Goal: Task Accomplishment & Management: Manage account settings

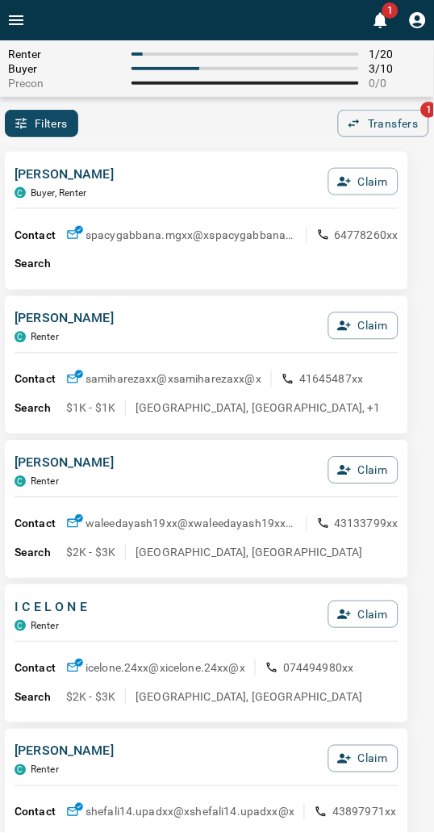
click at [182, 181] on div "[PERSON_NAME], Renter Claim" at bounding box center [207, 187] width 384 height 44
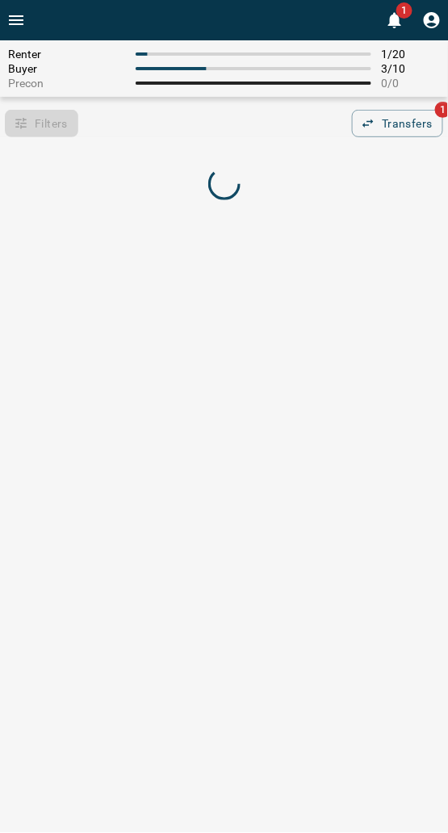
click at [174, 137] on div "Filters 0 Transfers 1" at bounding box center [224, 123] width 448 height 27
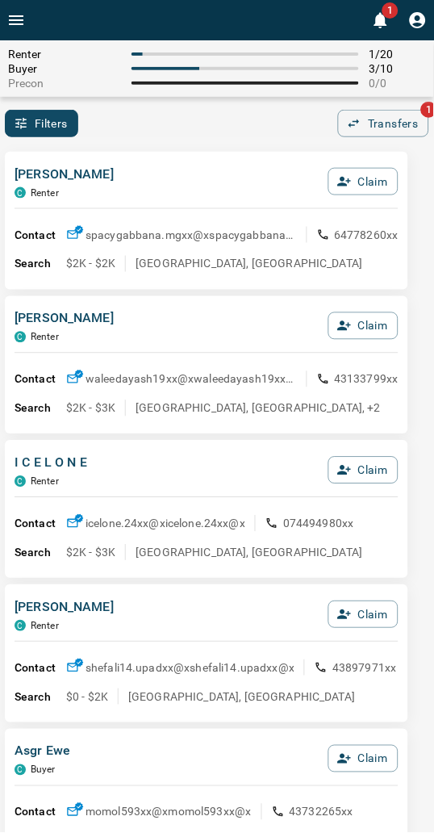
click at [349, 332] on icon "button" at bounding box center [344, 326] width 15 height 15
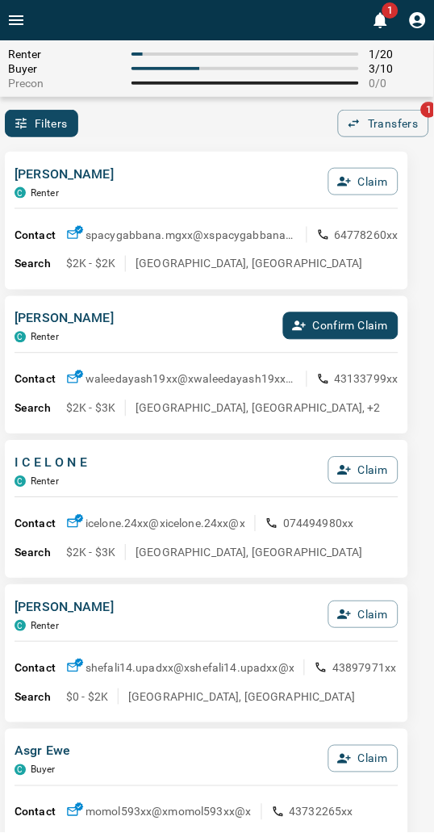
click at [348, 332] on button "Confirm Claim" at bounding box center [340, 325] width 115 height 27
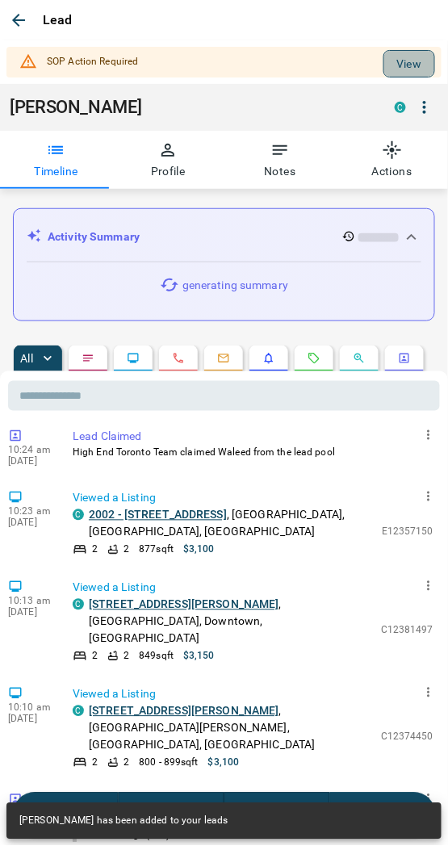
click at [383, 69] on button "View" at bounding box center [409, 63] width 52 height 27
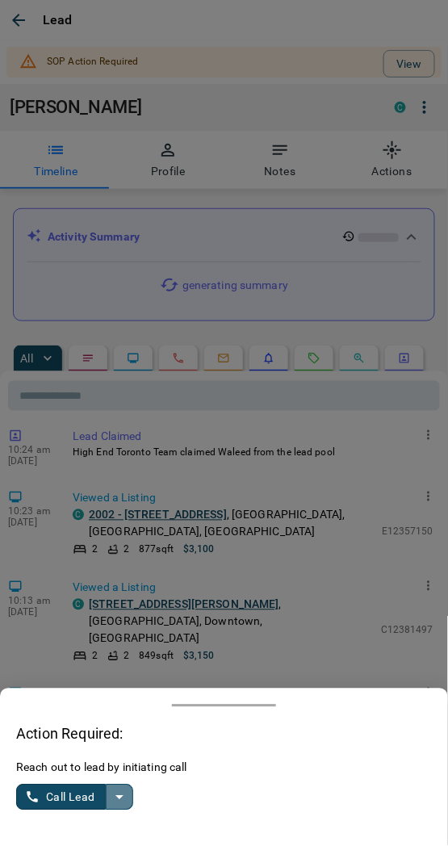
click at [115, 802] on icon "split button" at bounding box center [119, 797] width 19 height 19
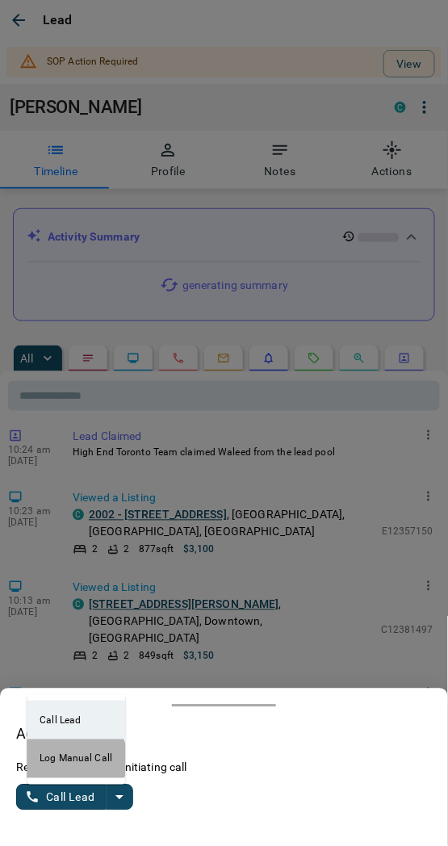
click at [73, 760] on li "Log Manual Call" at bounding box center [76, 758] width 98 height 39
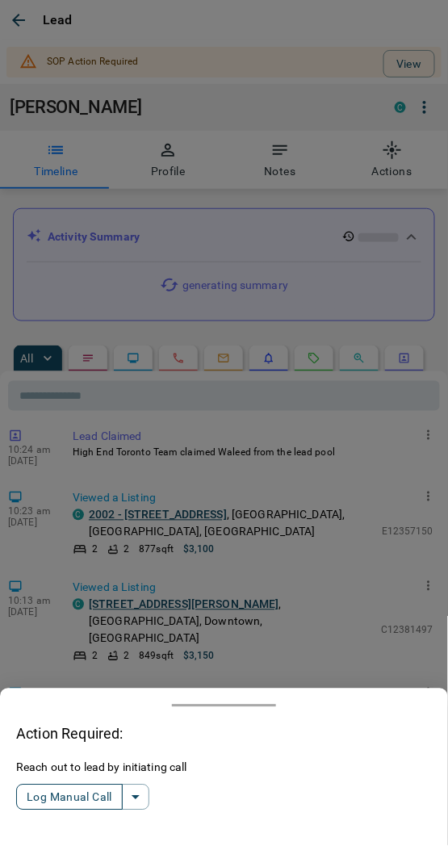
click at [75, 795] on button "Log Manual Call" at bounding box center [69, 797] width 107 height 26
click at [32, 797] on button "Yes" at bounding box center [32, 797] width 32 height 25
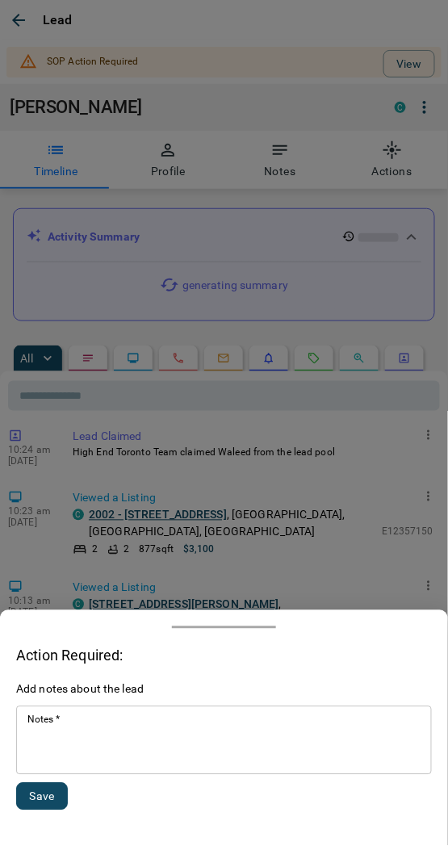
click at [79, 757] on textarea "Notes   *" at bounding box center [223, 740] width 393 height 55
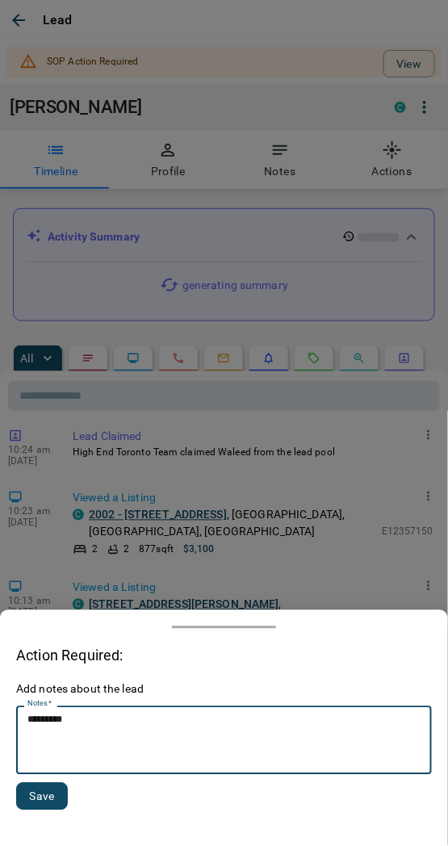
type textarea "*********"
drag, startPoint x: 32, startPoint y: 799, endPoint x: 36, endPoint y: 767, distance: 32.4
click at [32, 797] on button "Save" at bounding box center [42, 796] width 52 height 27
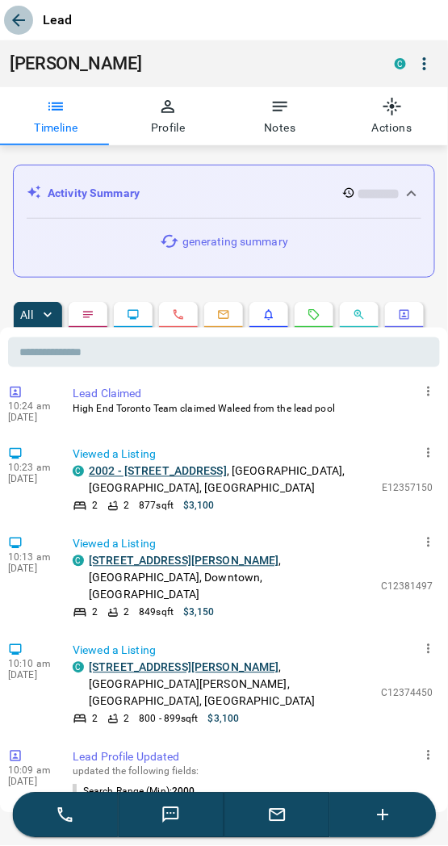
click at [25, 12] on icon "button" at bounding box center [18, 19] width 19 height 19
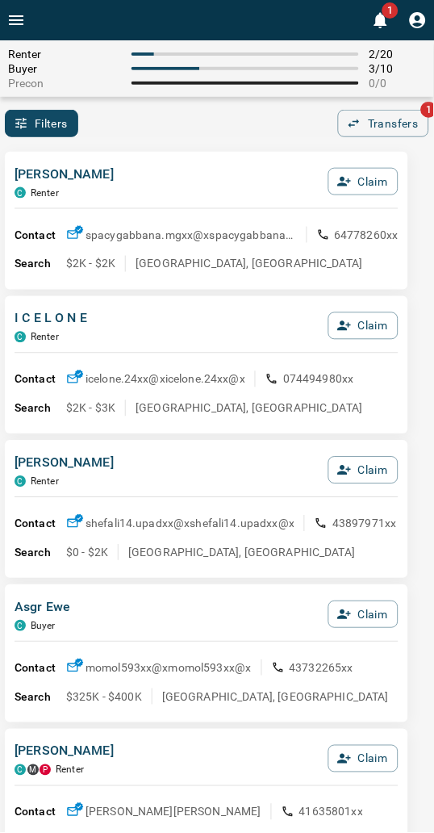
click at [169, 128] on div "Filters 0 Transfers 1" at bounding box center [217, 123] width 434 height 27
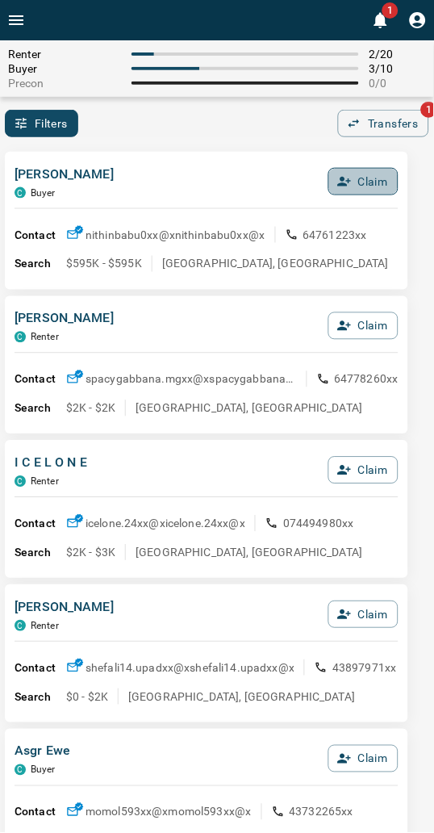
click at [345, 181] on icon "button" at bounding box center [345, 182] width 14 height 10
click at [345, 181] on button "Confirm Claim" at bounding box center [340, 181] width 115 height 27
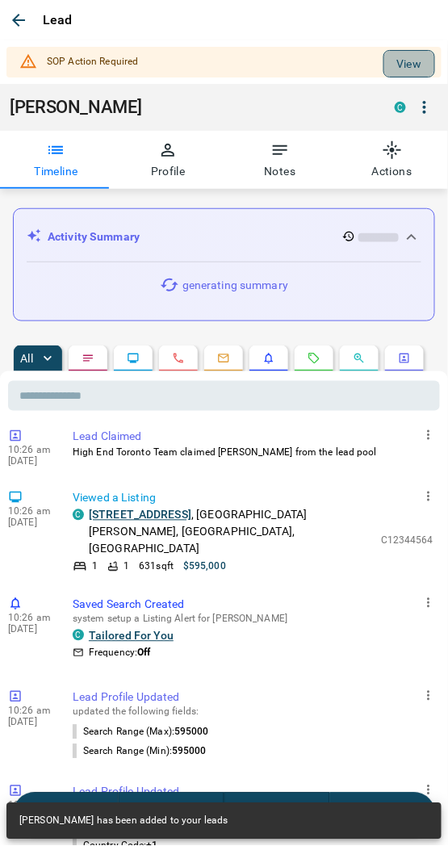
click at [385, 61] on button "View" at bounding box center [409, 63] width 52 height 27
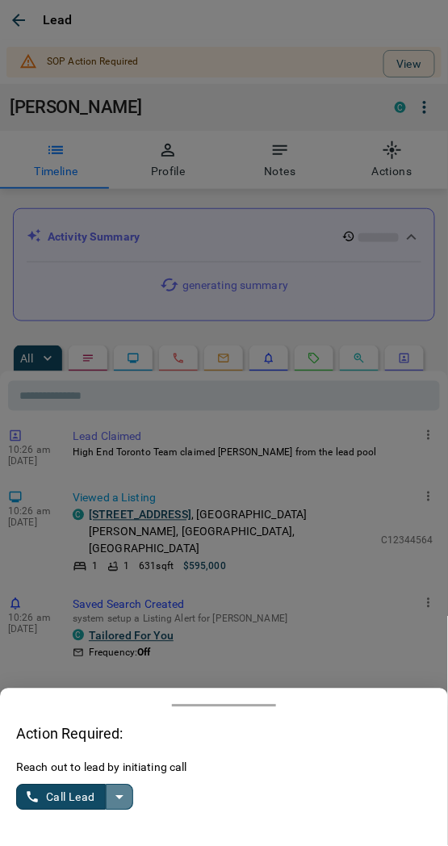
drag, startPoint x: 118, startPoint y: 799, endPoint x: 108, endPoint y: 796, distance: 10.2
click at [117, 799] on icon "split button" at bounding box center [119, 797] width 19 height 19
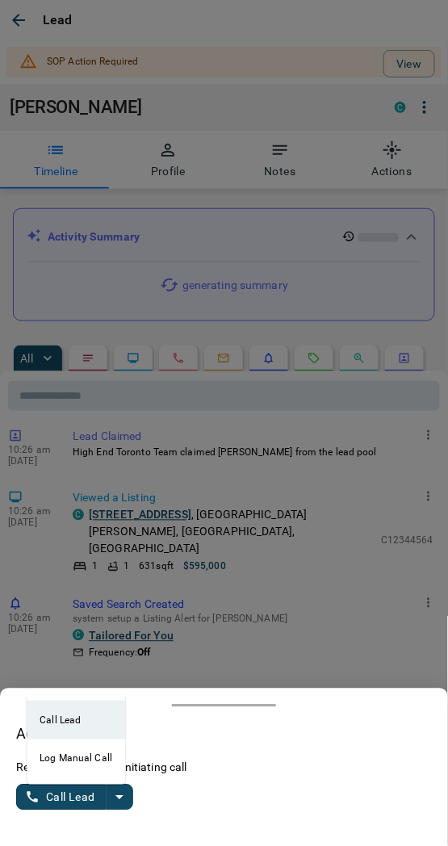
click at [45, 760] on li "Log Manual Call" at bounding box center [76, 758] width 98 height 39
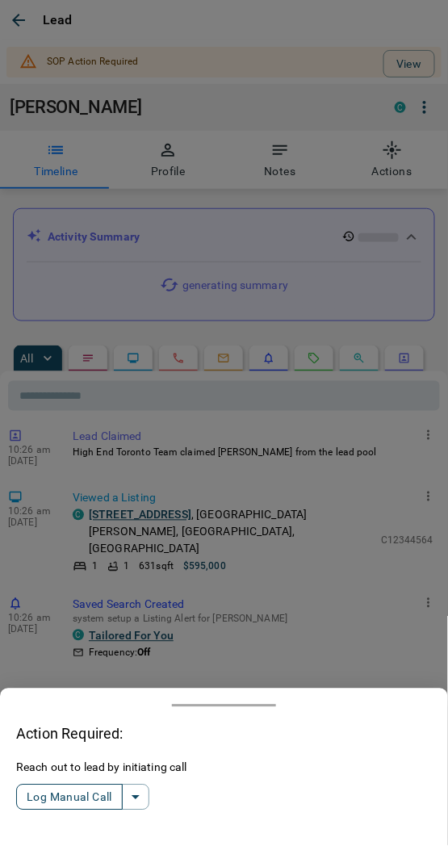
click at [50, 793] on button "Log Manual Call" at bounding box center [69, 797] width 107 height 26
click at [39, 792] on button "Yes" at bounding box center [32, 797] width 32 height 25
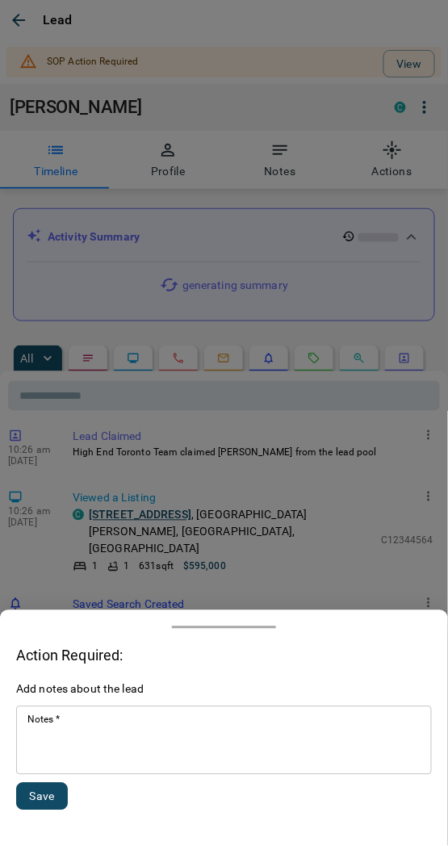
click at [81, 738] on textarea "Notes   *" at bounding box center [223, 740] width 393 height 55
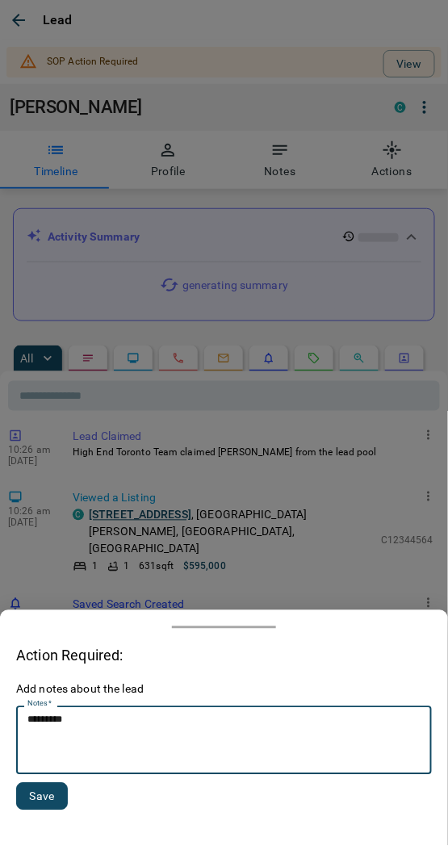
type textarea "*********"
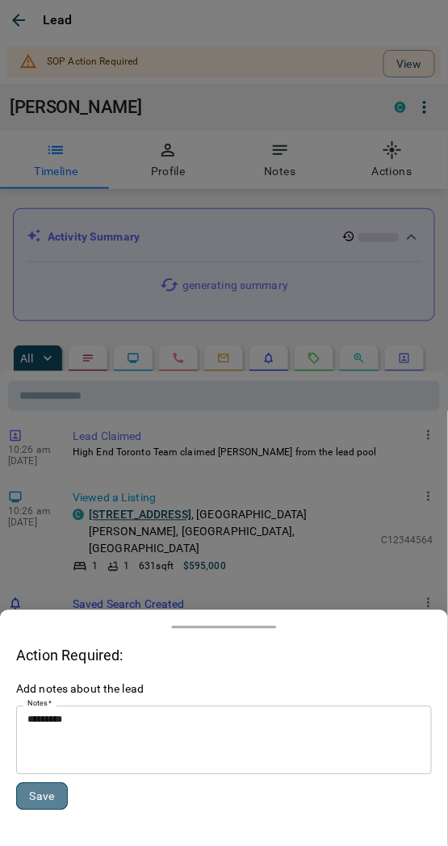
click at [28, 801] on button "Save" at bounding box center [42, 796] width 52 height 27
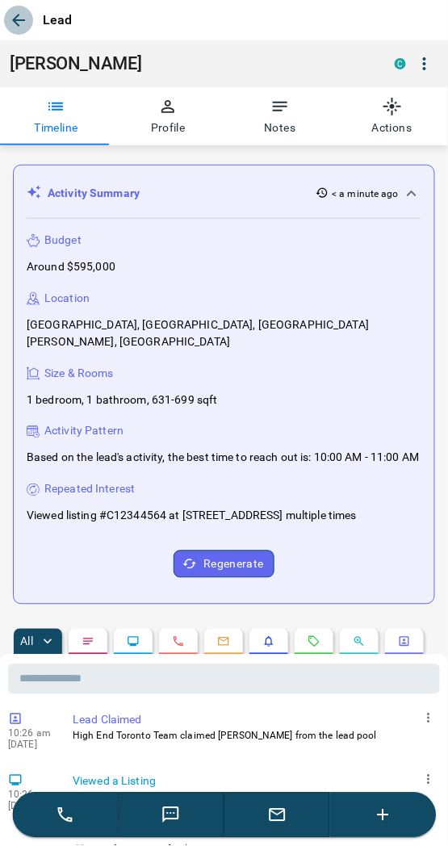
click at [16, 17] on icon "button" at bounding box center [18, 20] width 13 height 13
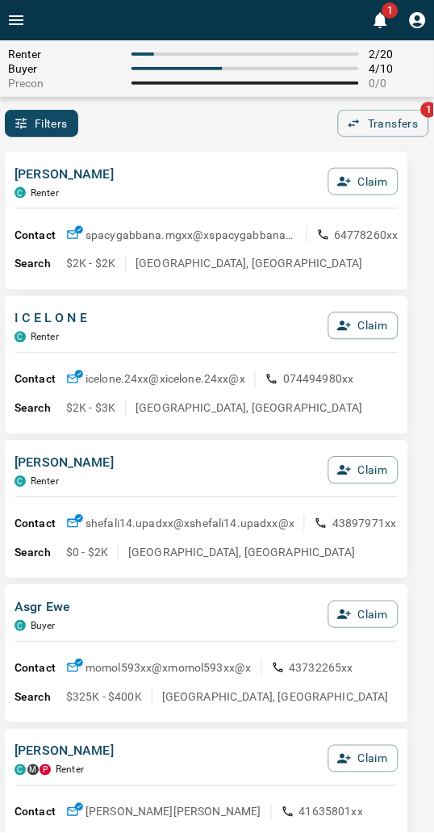
drag, startPoint x: 213, startPoint y: 182, endPoint x: 157, endPoint y: 199, distance: 58.4
click at [211, 183] on div "[PERSON_NAME] C Renter Claim" at bounding box center [207, 187] width 384 height 44
click at [212, 134] on div "Filters 0 Transfers 1" at bounding box center [217, 123] width 434 height 27
